Goal: Task Accomplishment & Management: Manage account settings

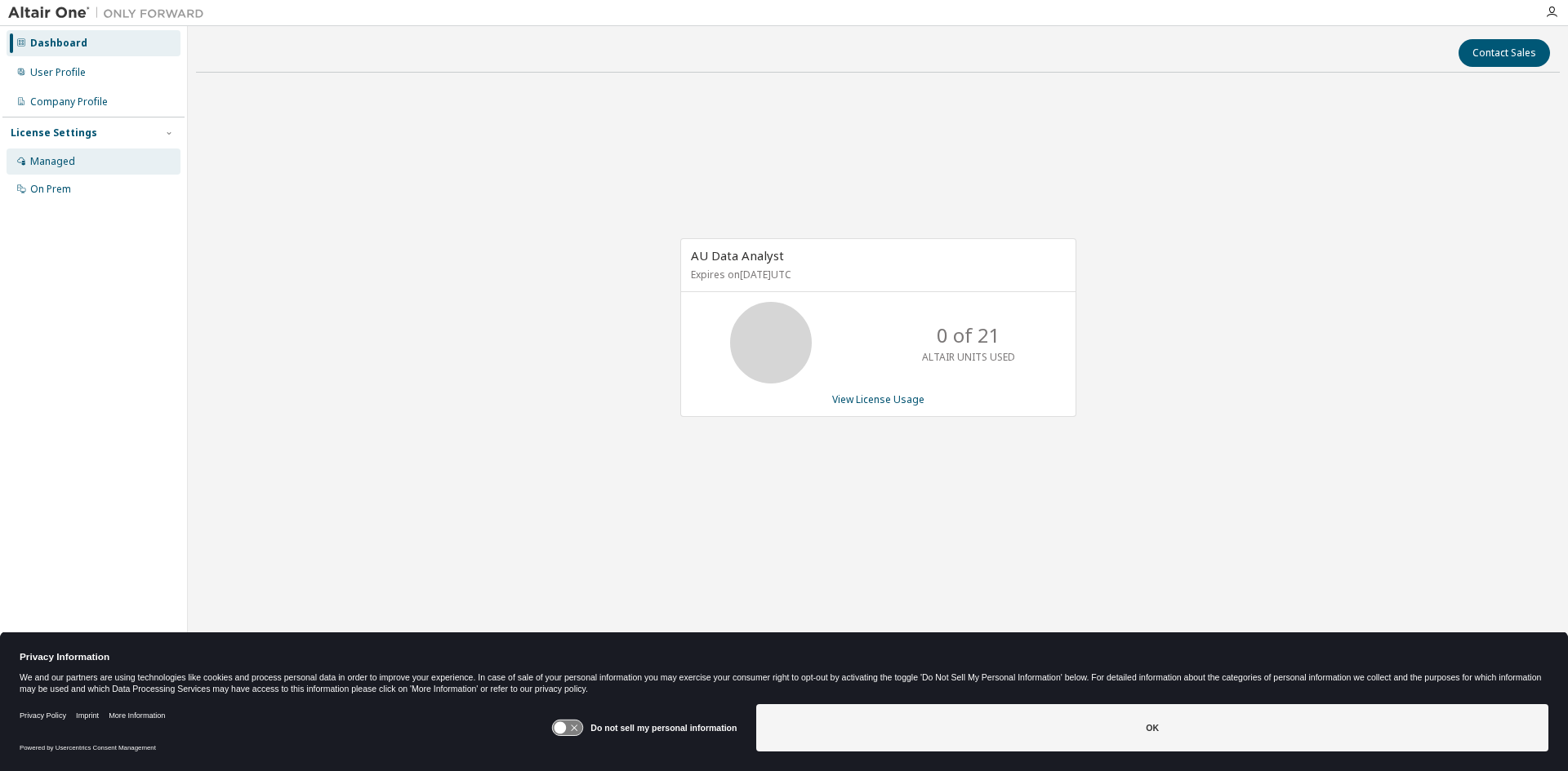
click at [57, 167] on div "Managed" at bounding box center [53, 162] width 45 height 13
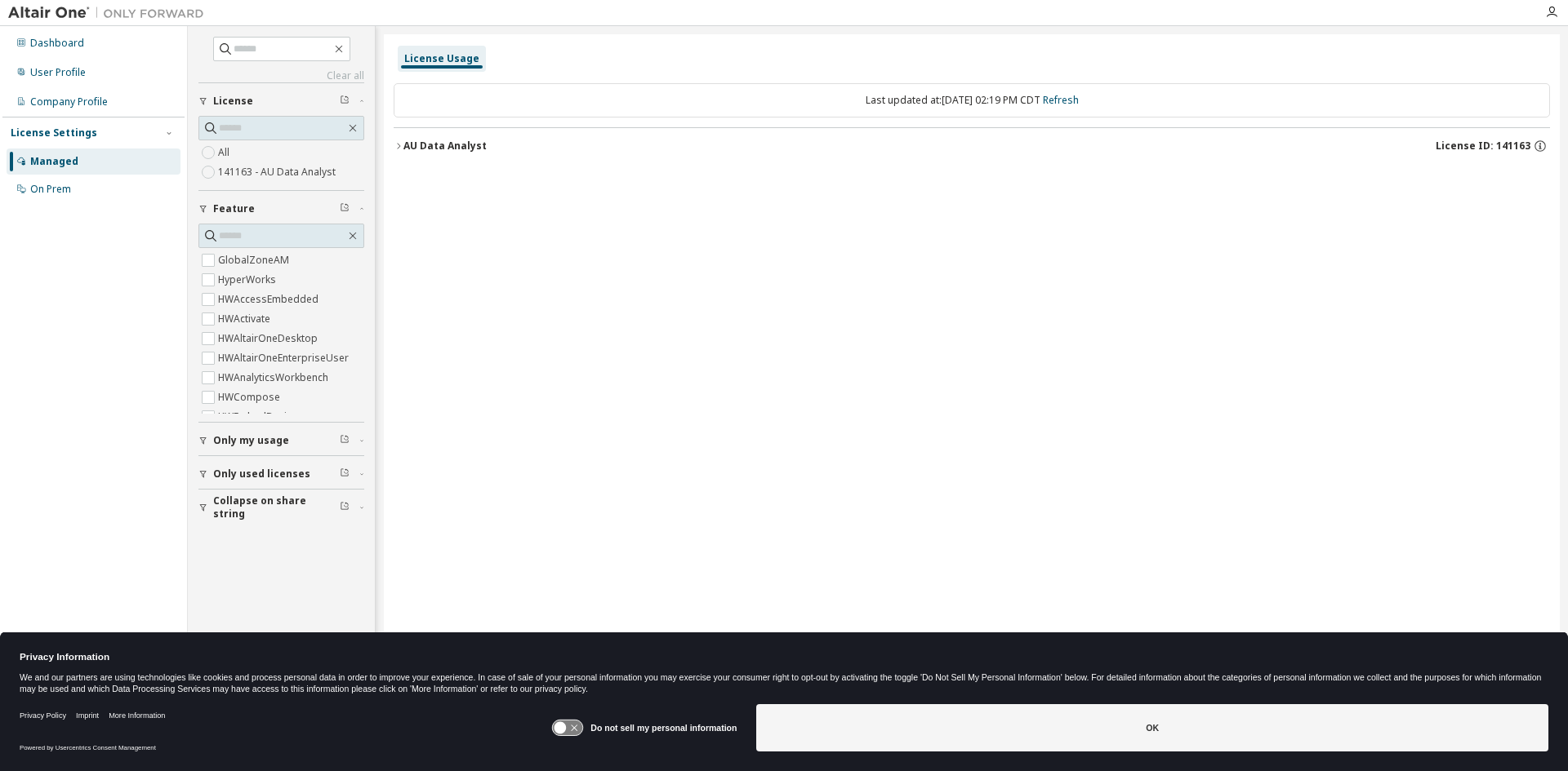
click at [57, 167] on div "Managed" at bounding box center [55, 162] width 48 height 13
click at [67, 40] on div "Dashboard" at bounding box center [57, 43] width 54 height 13
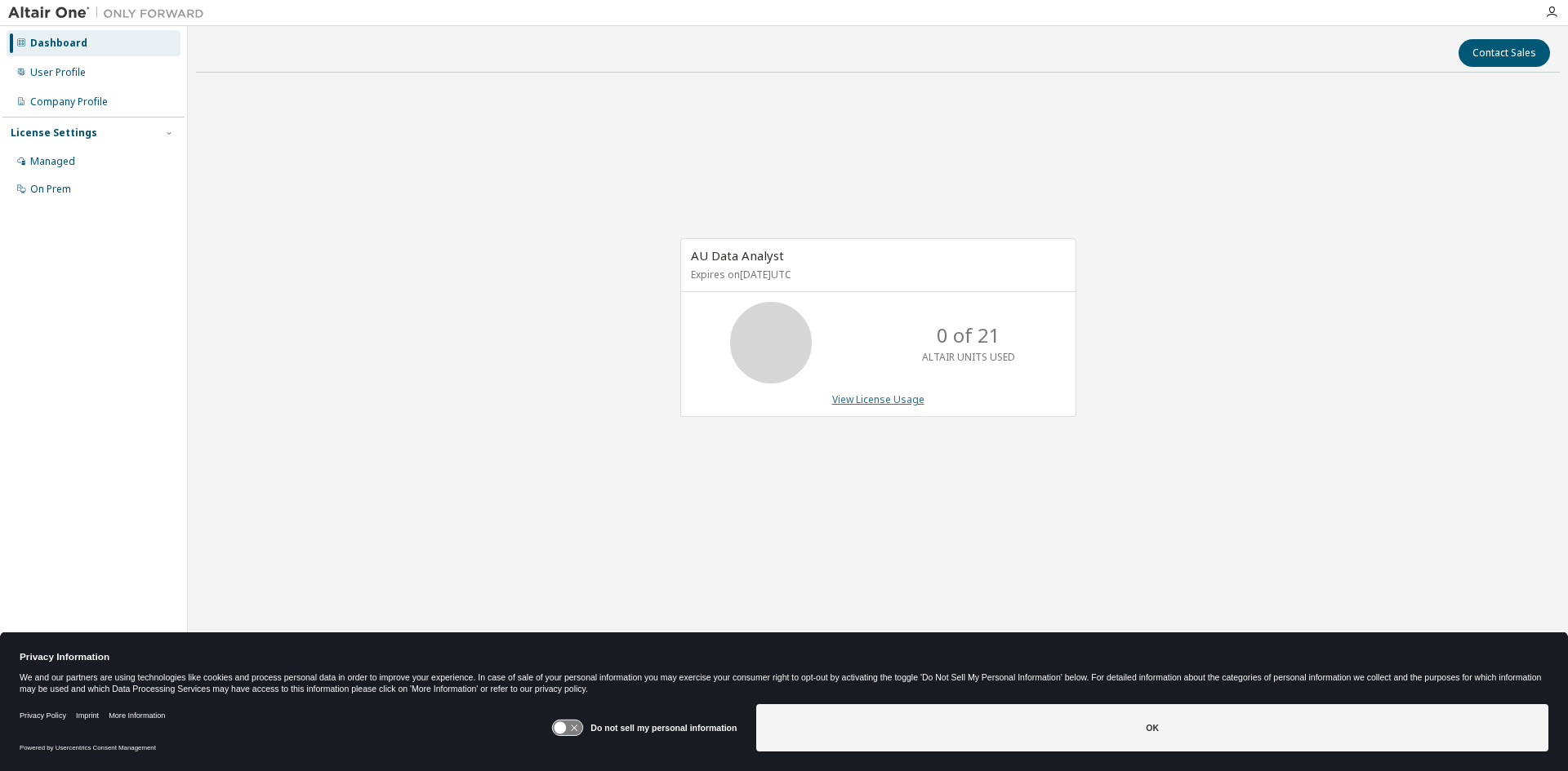
click at [871, 404] on link "View License Usage" at bounding box center [878, 399] width 92 height 14
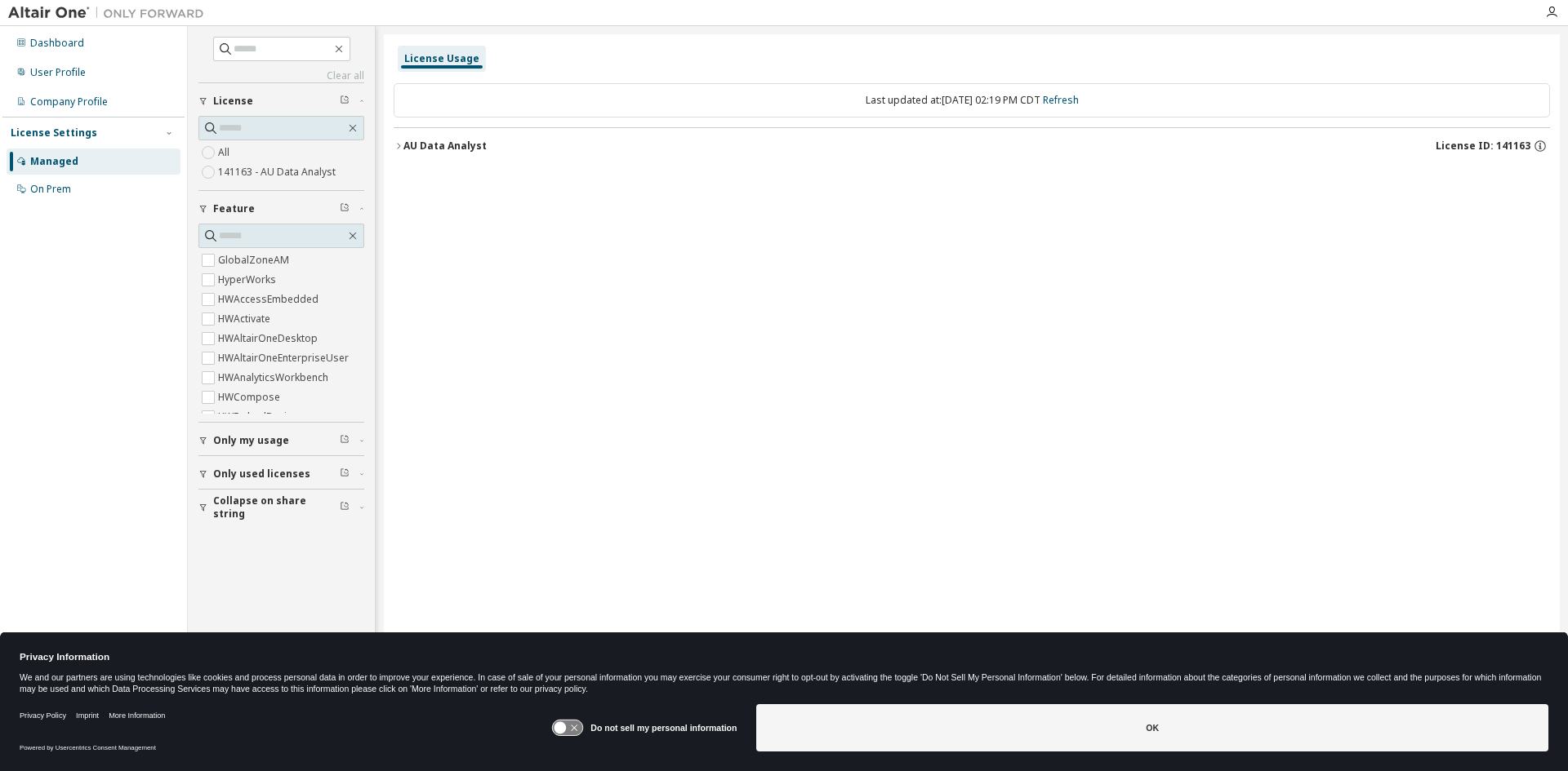
click at [242, 174] on label "141163 - AU Data Analyst" at bounding box center [278, 172] width 121 height 19
click at [70, 102] on div "Company Profile" at bounding box center [69, 102] width 77 height 13
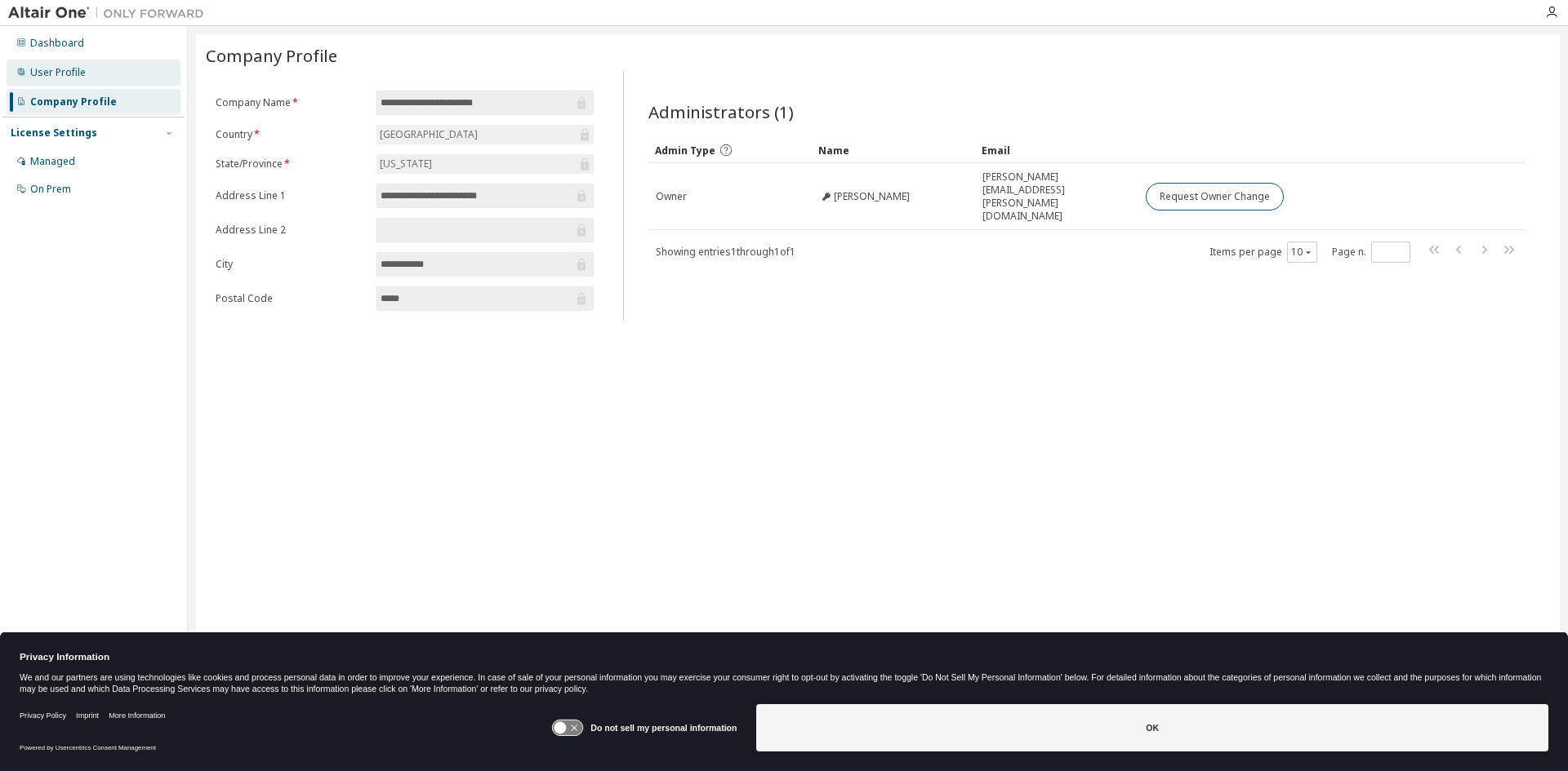
click at [77, 73] on div "User Profile" at bounding box center [58, 73] width 55 height 13
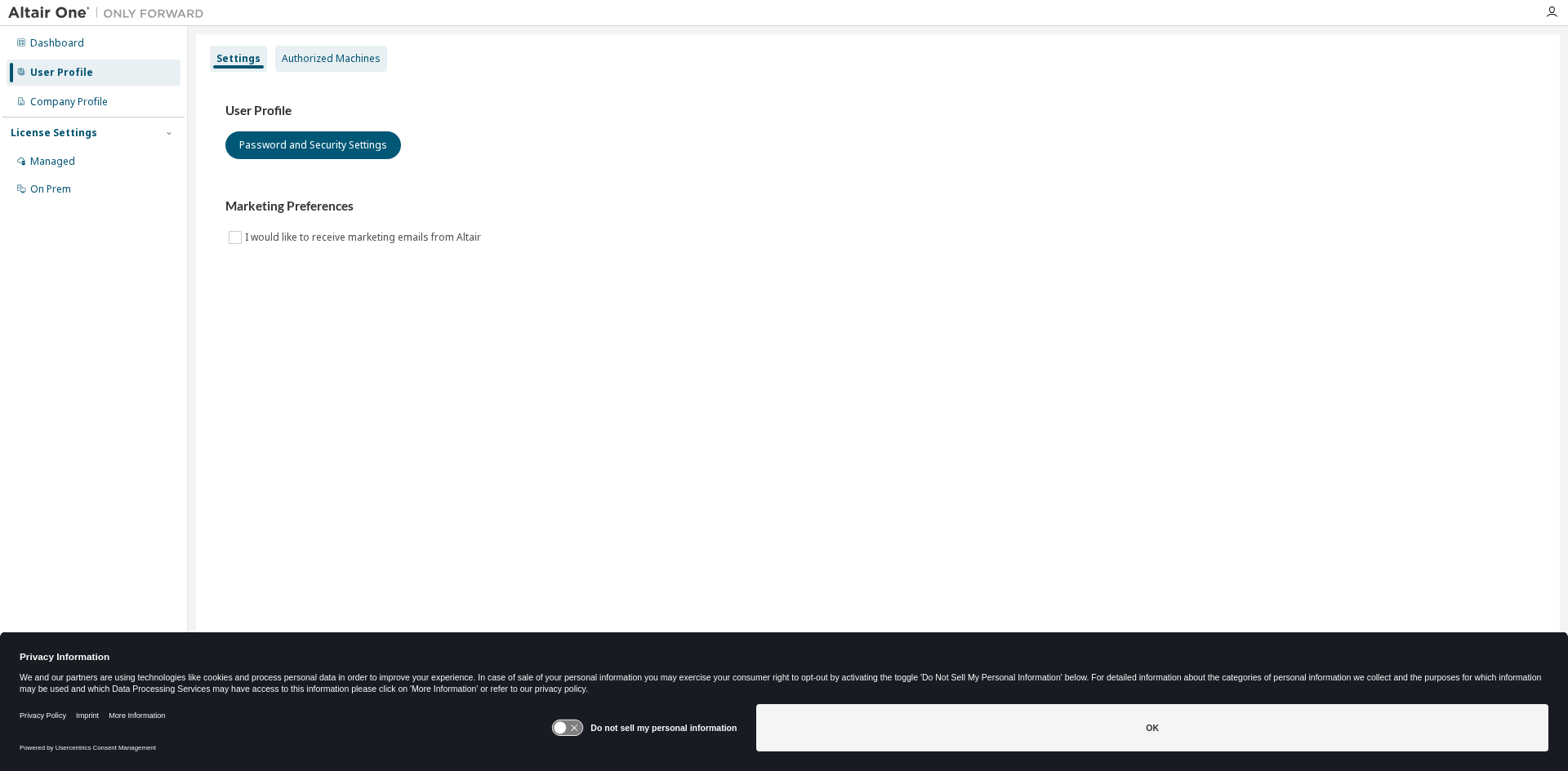
click at [325, 58] on div "Authorized Machines" at bounding box center [330, 59] width 99 height 13
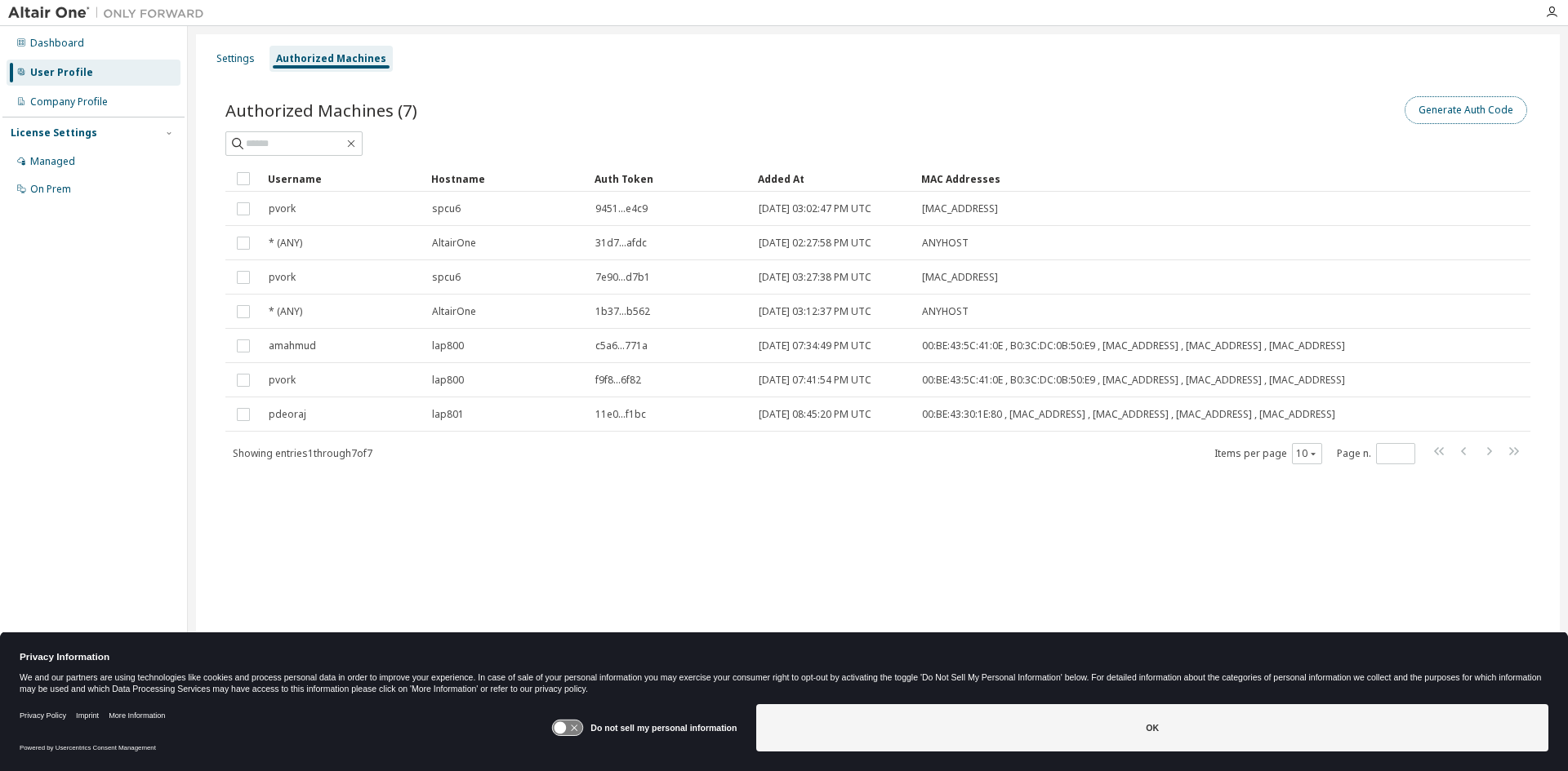
click at [1450, 106] on button "Generate Auth Code" at bounding box center [1466, 110] width 122 height 28
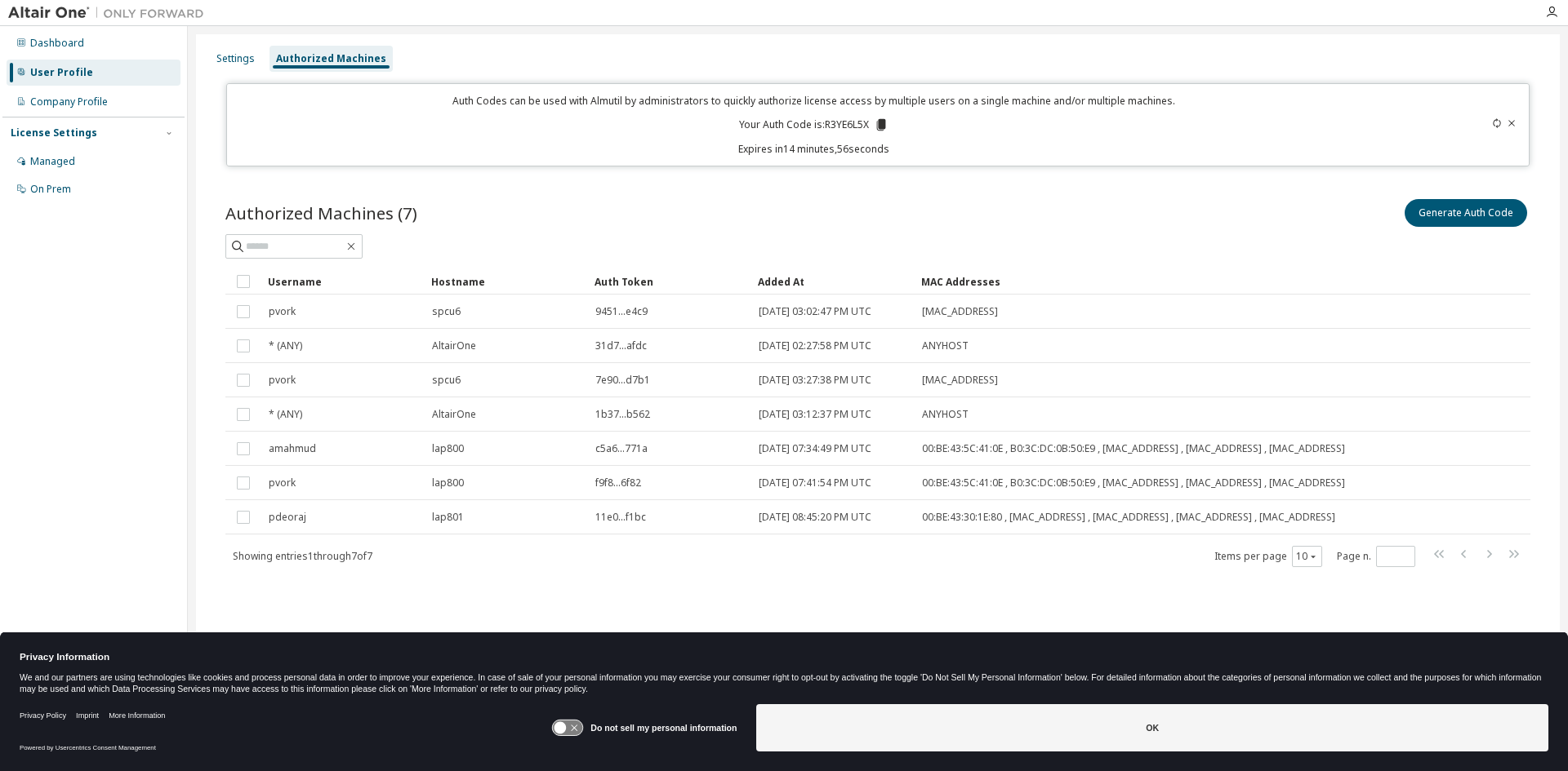
click at [885, 128] on icon at bounding box center [881, 125] width 9 height 11
click at [113, 355] on div "Dashboard User Profile Company Profile License Settings Managed On Prem" at bounding box center [94, 361] width 182 height 664
click at [965, 568] on div "Showing entries 1 through 7 of 7 Items per page 10 Page n. *" at bounding box center [878, 556] width 1305 height 24
click at [822, 209] on div "Authorized Machines (7) Generate Auth Code" at bounding box center [878, 213] width 1305 height 34
